Goal: Transaction & Acquisition: Purchase product/service

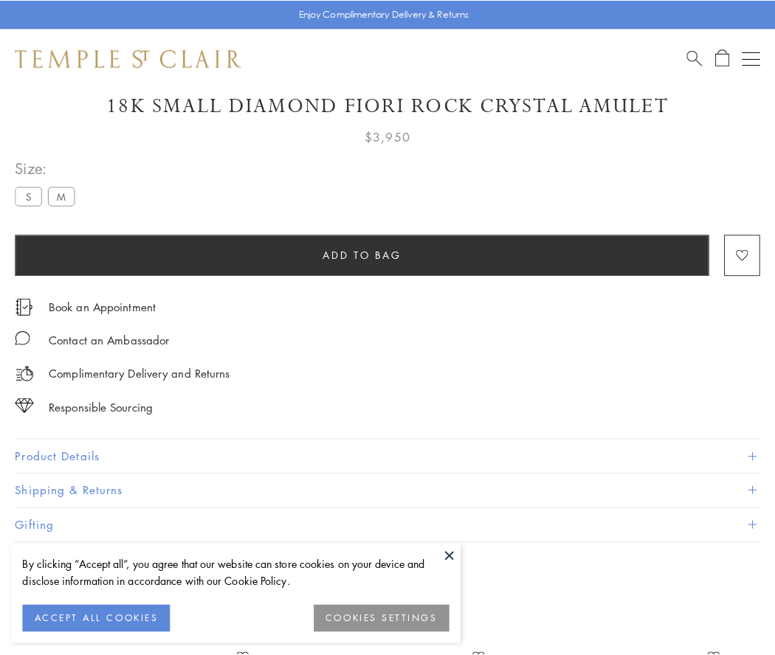
scroll to position [49, 0]
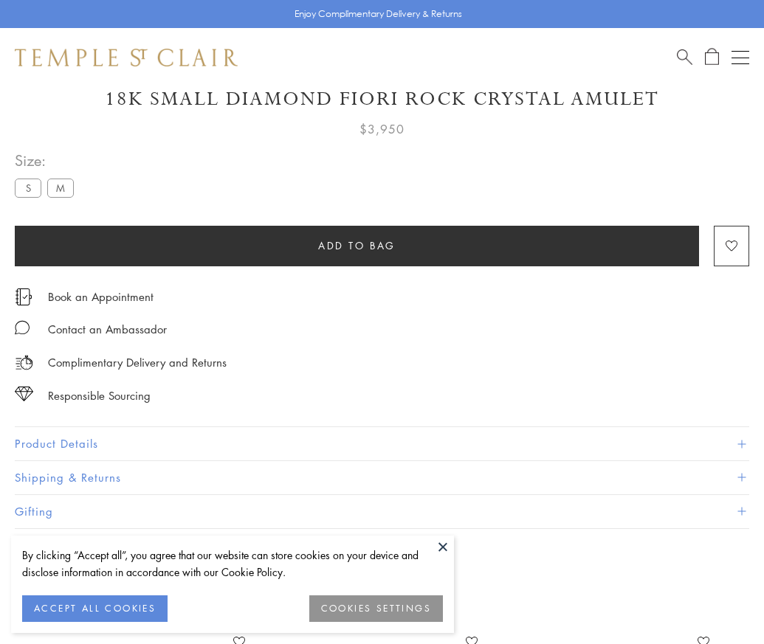
click at [356, 245] on span "Add to bag" at bounding box center [356, 246] width 77 height 16
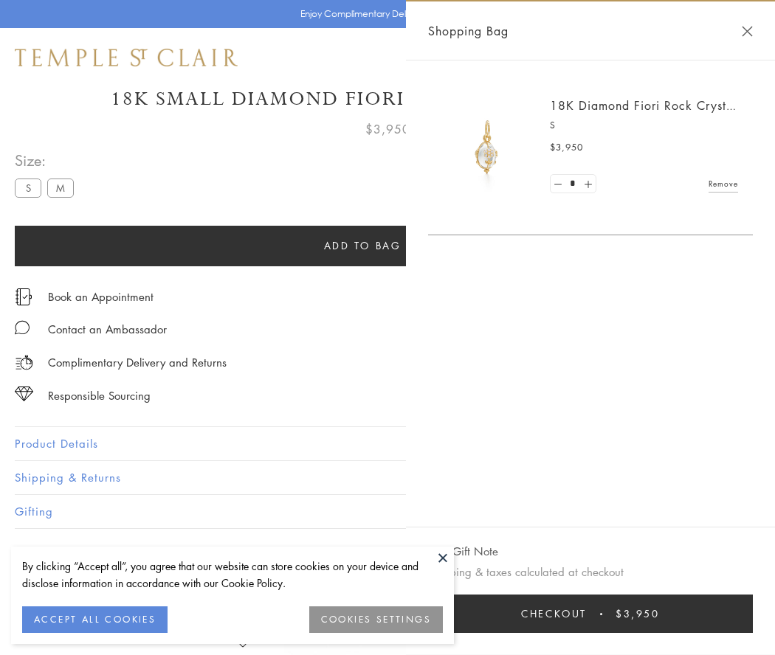
click at [586, 614] on span "Checkout" at bounding box center [554, 614] width 66 height 16
